Goal: Transaction & Acquisition: Purchase product/service

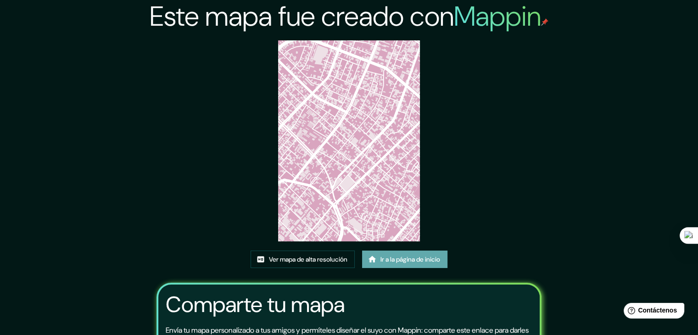
click at [393, 265] on link "Ir a la página de inicio" at bounding box center [404, 258] width 85 height 17
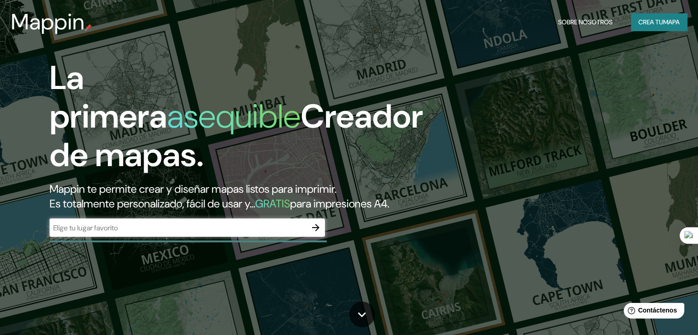
click at [280, 196] on font "GRATIS" at bounding box center [272, 203] width 35 height 14
drag, startPoint x: 264, startPoint y: 269, endPoint x: 264, endPoint y: 259, distance: 9.6
click at [264, 268] on div "La primera asequible Creador de mapas. Mappin te permite crear y diseñar mapas …" at bounding box center [349, 167] width 698 height 335
click at [264, 233] on input "text" at bounding box center [178, 227] width 257 height 11
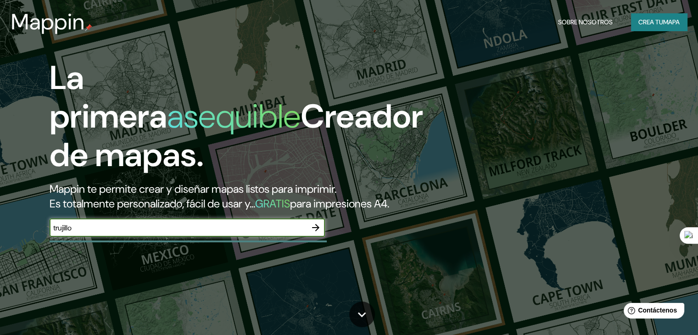
type input "trujillo"
click at [255, 239] on div "trujillo ​" at bounding box center [187, 228] width 275 height 20
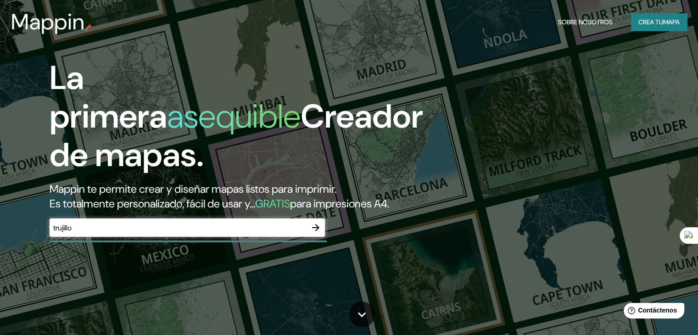
click at [252, 233] on input "trujillo" at bounding box center [178, 227] width 257 height 11
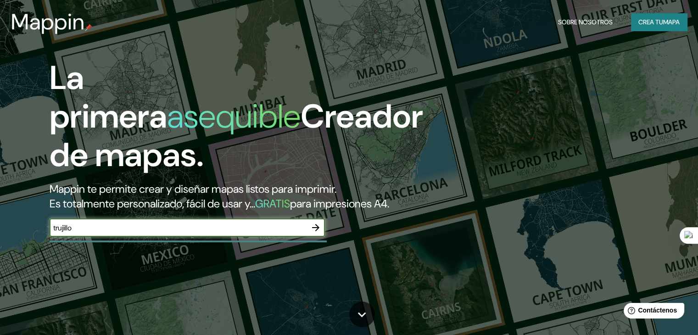
click at [317, 233] on icon "button" at bounding box center [315, 227] width 11 height 11
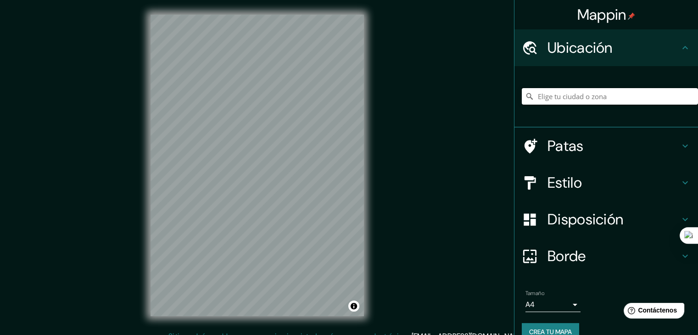
click at [549, 103] on input "Elige tu ciudad o zona" at bounding box center [610, 96] width 176 height 17
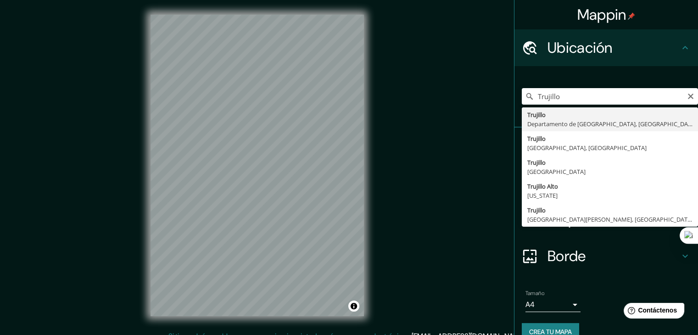
type input "Trujillo, Departamento de La Libertad, Perú"
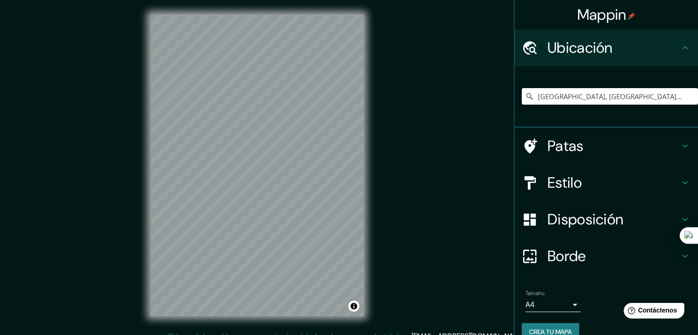
click at [608, 150] on h4 "Patas" at bounding box center [613, 146] width 132 height 18
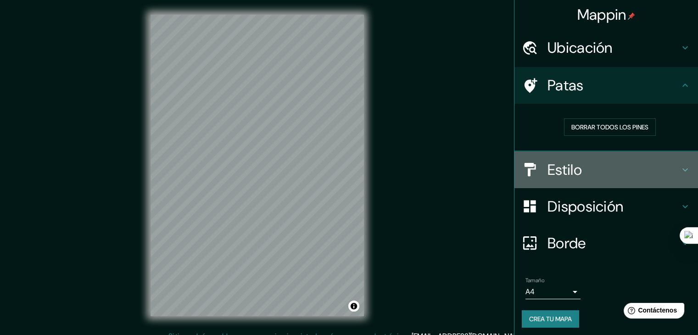
drag, startPoint x: 644, startPoint y: 164, endPoint x: 665, endPoint y: 184, distance: 28.9
click at [644, 164] on h4 "Estilo" at bounding box center [613, 170] width 132 height 18
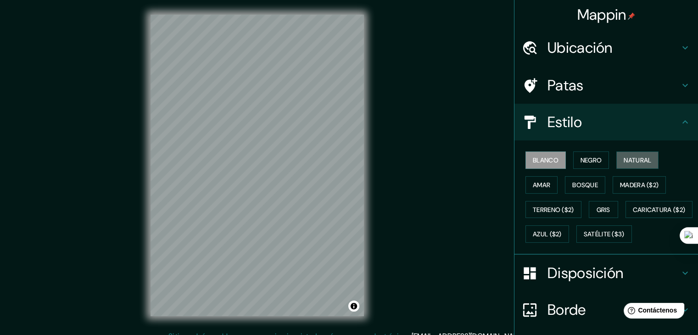
drag, startPoint x: 624, startPoint y: 163, endPoint x: 617, endPoint y: 169, distance: 8.8
click at [627, 162] on font "Natural" at bounding box center [637, 160] width 28 height 8
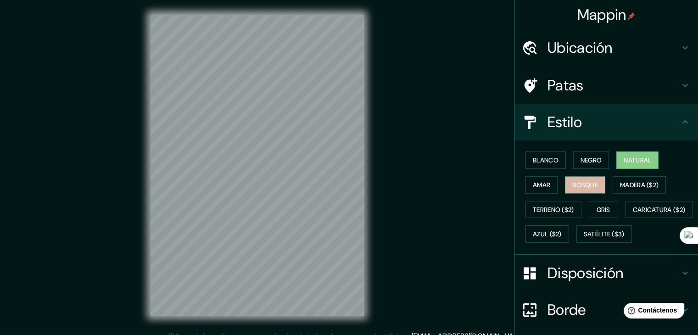
click at [591, 183] on font "Bosque" at bounding box center [585, 185] width 26 height 8
click at [591, 158] on font "Negro" at bounding box center [591, 160] width 22 height 8
click at [637, 163] on font "Natural" at bounding box center [637, 160] width 28 height 8
click at [528, 193] on div "Blanco Negro Natural Amar Bosque Madera ($2) Terreno ($2) Gris Caricatura ($2) …" at bounding box center [610, 197] width 176 height 99
click at [534, 183] on font "Amar" at bounding box center [541, 185] width 17 height 8
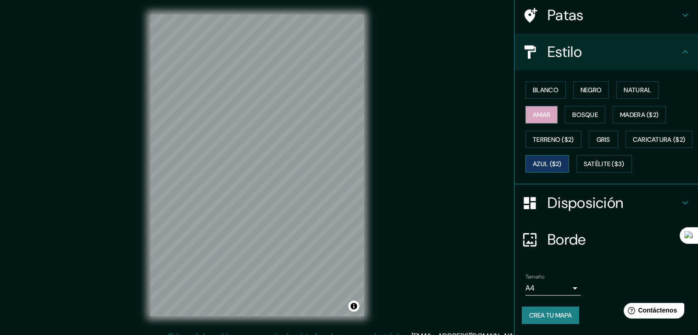
scroll to position [93, 0]
click at [558, 314] on font "Crea tu mapa" at bounding box center [550, 315] width 43 height 8
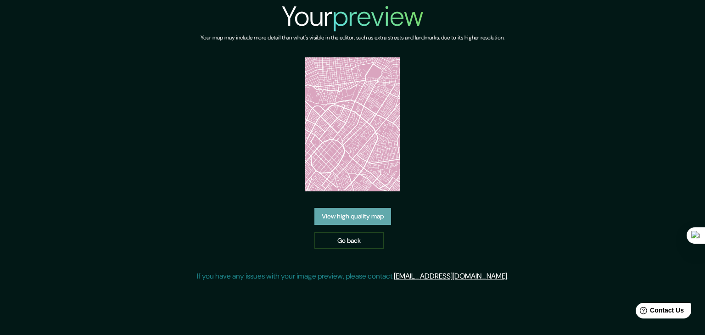
click at [367, 211] on link "View high quality map" at bounding box center [352, 216] width 77 height 17
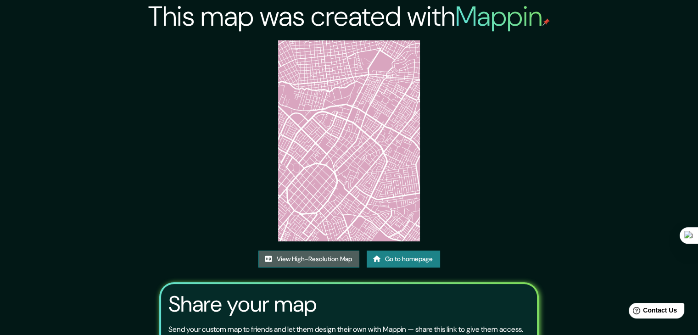
click at [321, 261] on link "View High-Resolution Map" at bounding box center [308, 258] width 101 height 17
